Goal: Ask a question

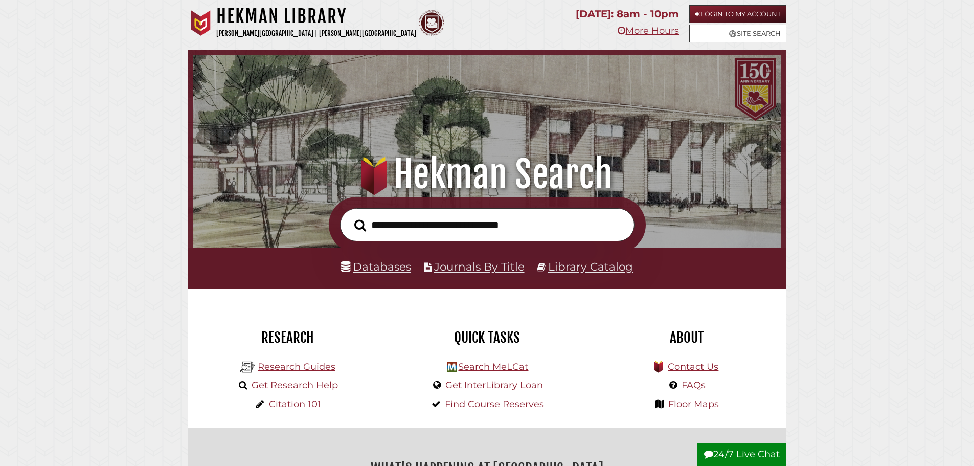
scroll to position [194, 583]
click at [307, 385] on link "Get Research Help" at bounding box center [294, 384] width 86 height 11
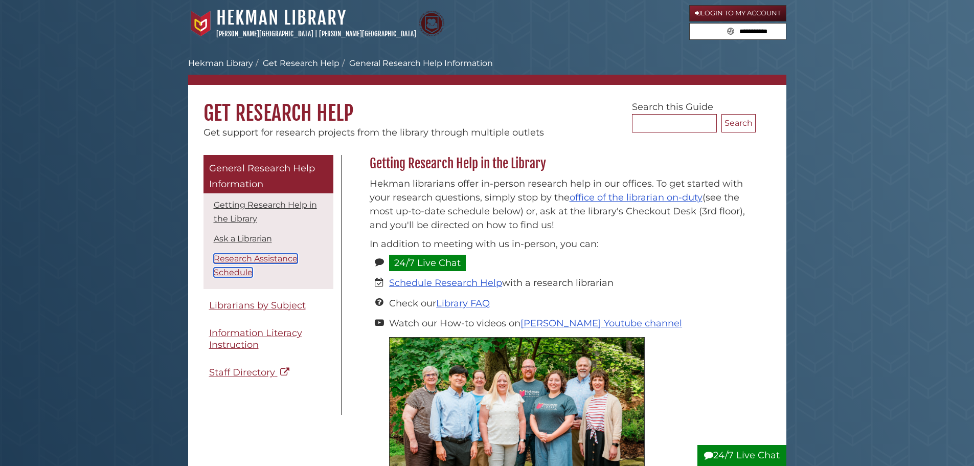
click at [254, 259] on link "Research Assistance Schedule" at bounding box center [256, 266] width 84 height 24
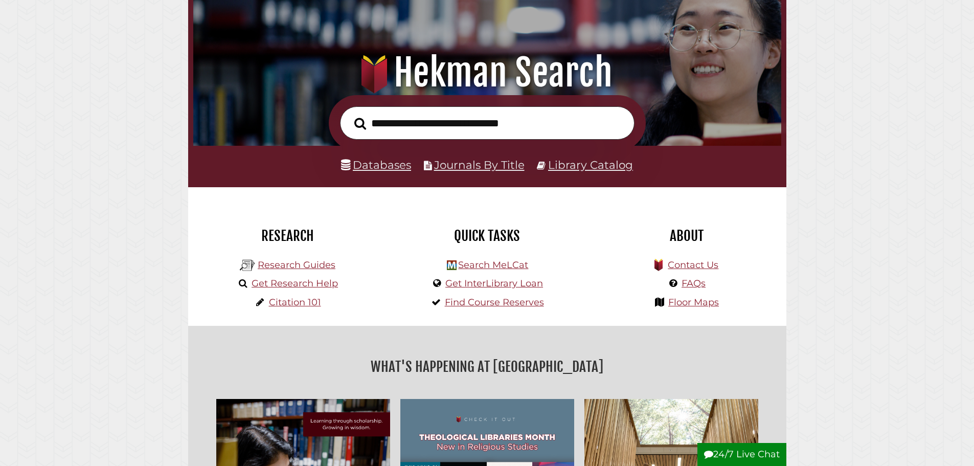
scroll to position [102, 0]
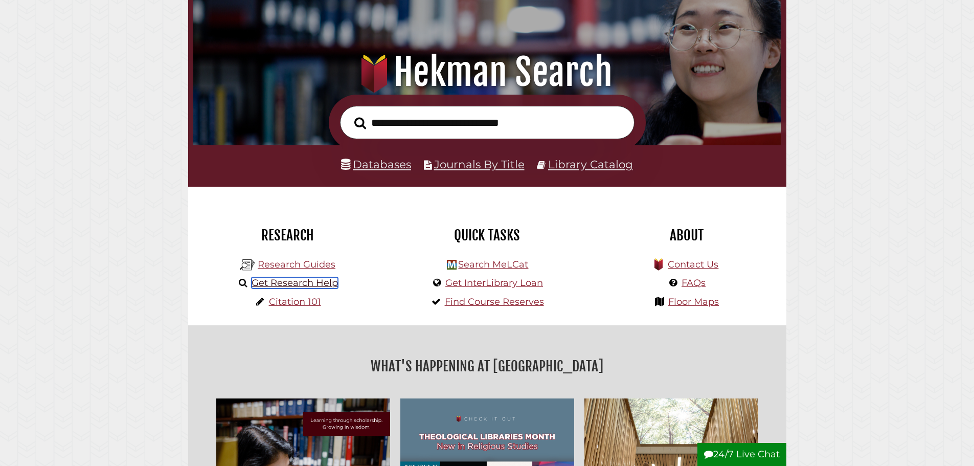
click at [315, 282] on link "Get Research Help" at bounding box center [294, 282] width 86 height 11
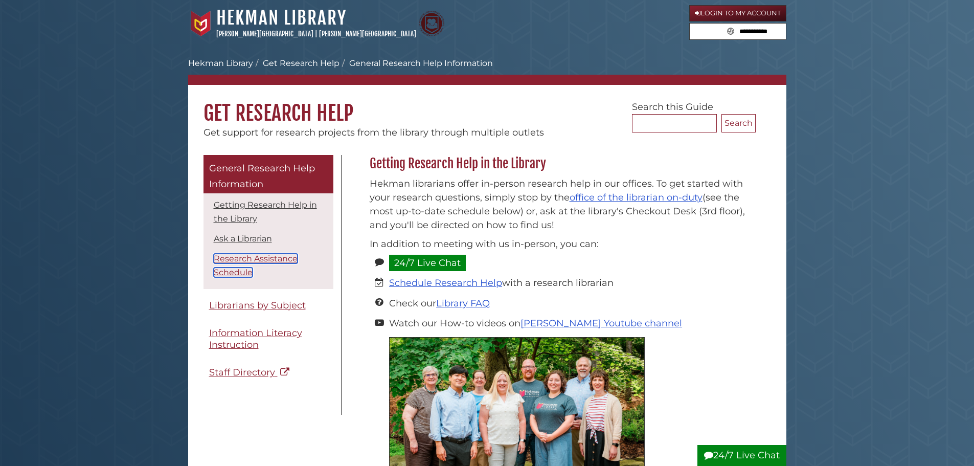
click at [233, 261] on link "Research Assistance Schedule" at bounding box center [256, 266] width 84 height 24
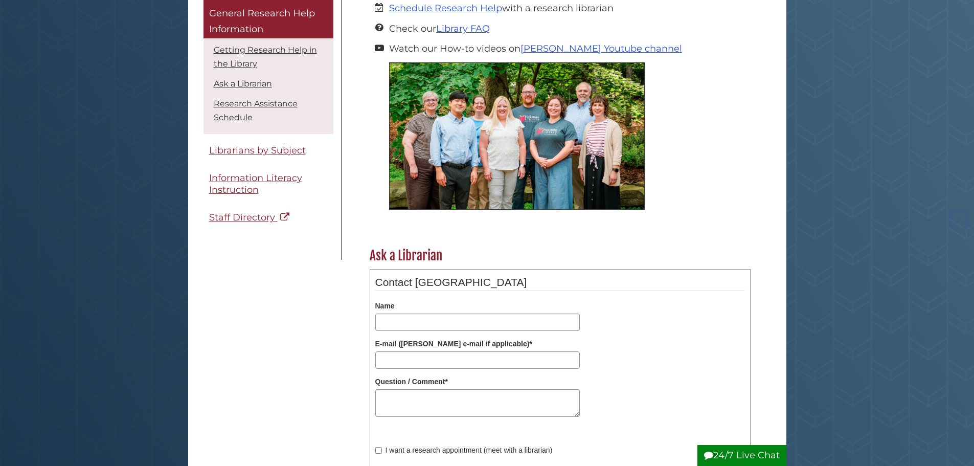
scroll to position [329, 0]
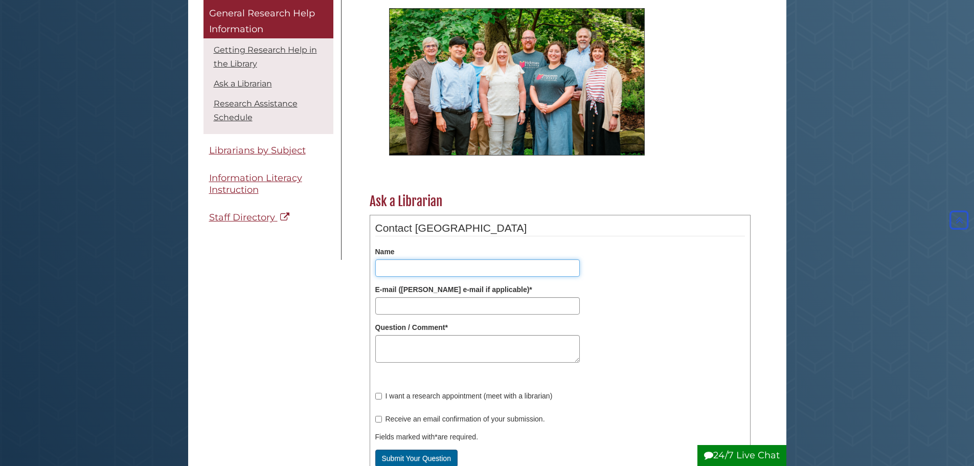
click at [399, 272] on input "Name" at bounding box center [477, 267] width 204 height 17
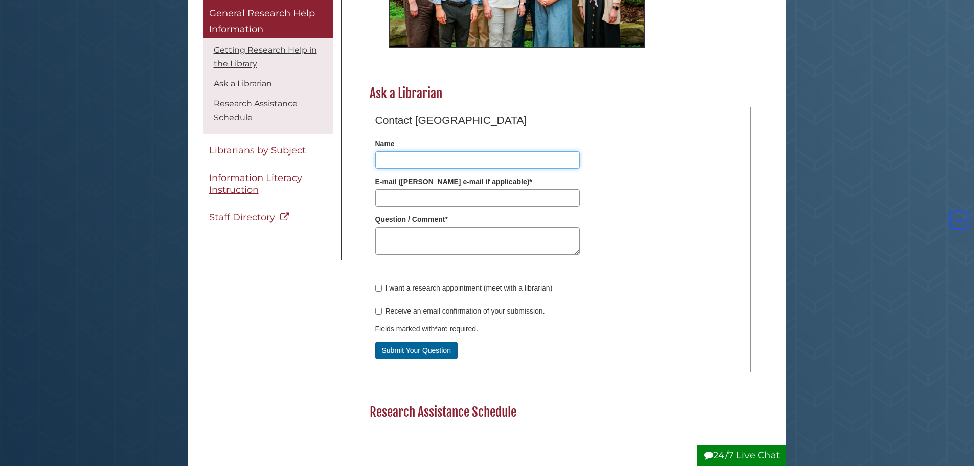
scroll to position [437, 0]
